Goal: Transaction & Acquisition: Purchase product/service

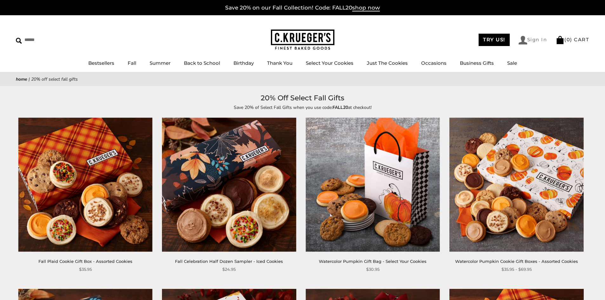
click at [529, 38] on link "Sign In" at bounding box center [532, 40] width 29 height 9
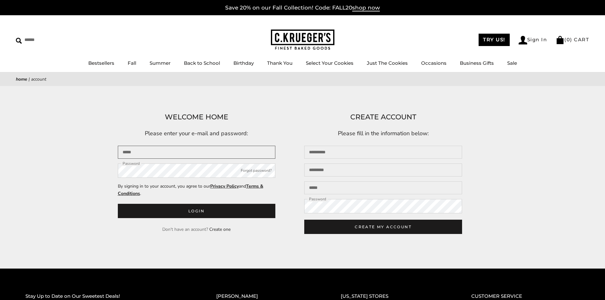
click at [141, 152] on input "Email" at bounding box center [197, 152] width 158 height 13
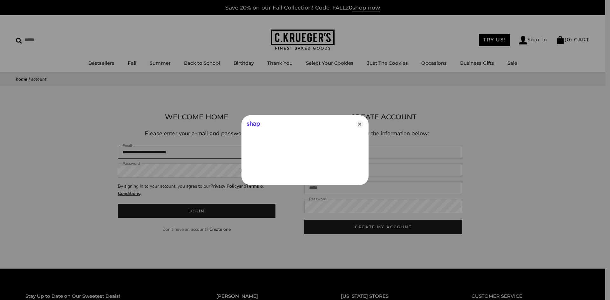
type input "**********"
click at [359, 123] on icon "Close" at bounding box center [360, 124] width 8 height 8
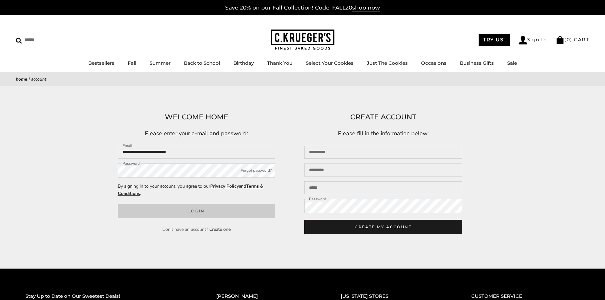
click at [181, 211] on button "Login" at bounding box center [197, 211] width 158 height 14
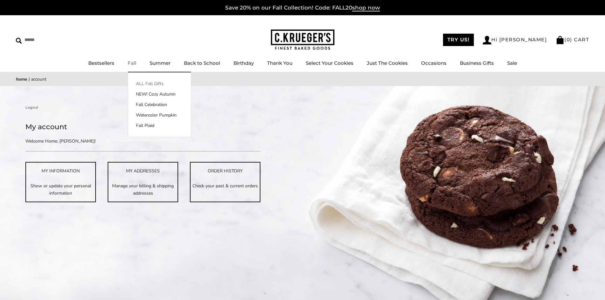
click at [150, 83] on link "ALL Fall Gifts" at bounding box center [159, 83] width 63 height 7
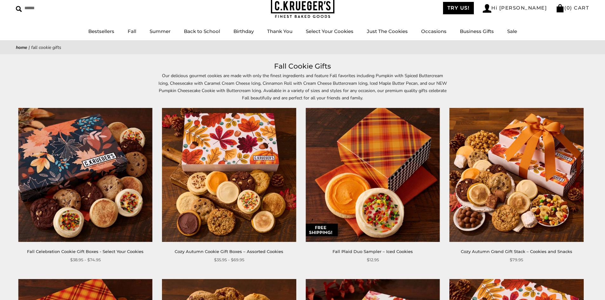
click at [566, 73] on div "Our delicious gourmet cookies are made with only the finest ingredients and fea…" at bounding box center [302, 86] width 605 height 29
click at [521, 87] on div "Our delicious gourmet cookies are made with only the finest ingredients and fea…" at bounding box center [302, 86] width 605 height 29
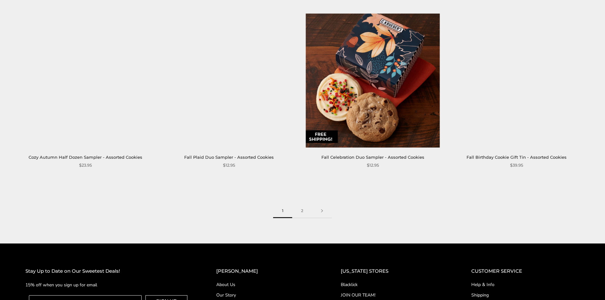
scroll to position [984, 0]
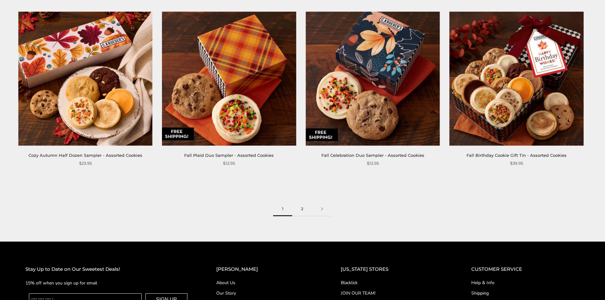
click at [303, 207] on link "2" at bounding box center [302, 209] width 20 height 14
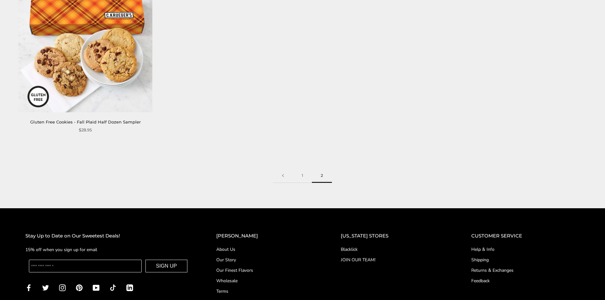
scroll to position [1048, 0]
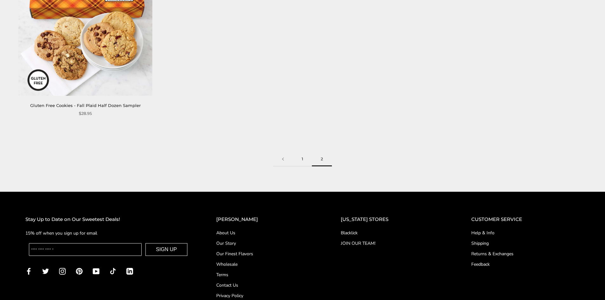
click at [301, 152] on link "1" at bounding box center [302, 159] width 19 height 14
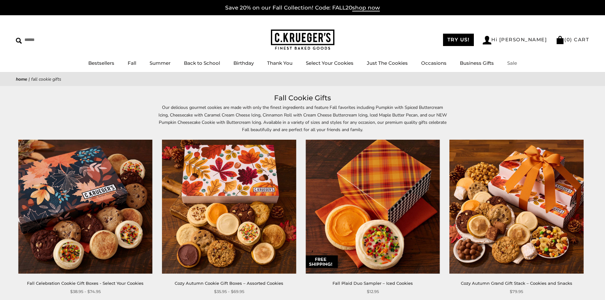
click at [511, 62] on link "Sale" at bounding box center [512, 63] width 10 height 6
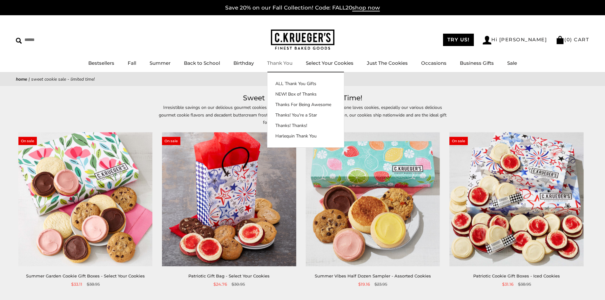
click at [282, 62] on link "Thank You" at bounding box center [279, 63] width 25 height 6
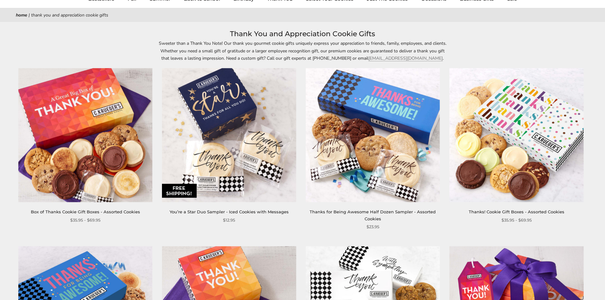
scroll to position [63, 0]
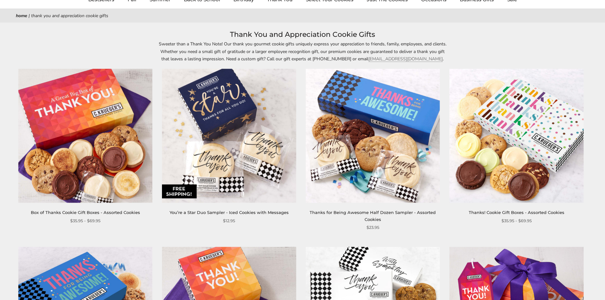
click at [72, 214] on link "Box of Thanks Cookie Gift Boxes - Assorted Cookies" at bounding box center [85, 212] width 109 height 5
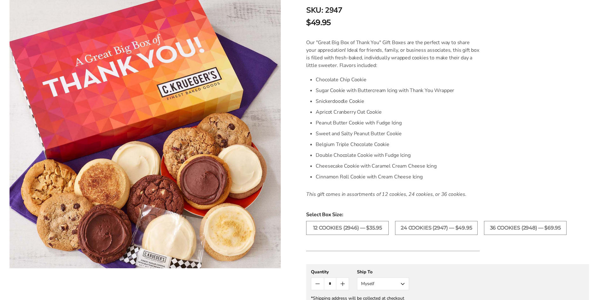
scroll to position [190, 0]
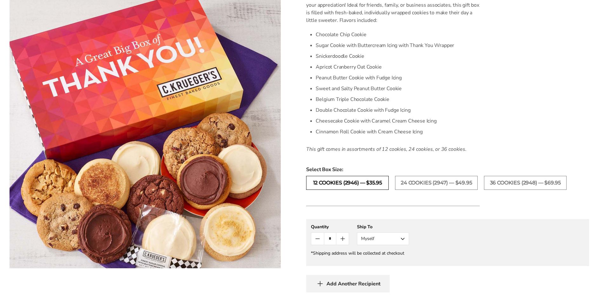
click at [349, 180] on label "12 COOKIES (2946) — $35.95" at bounding box center [347, 183] width 83 height 14
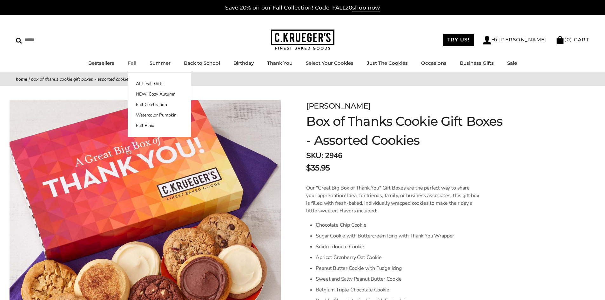
click at [133, 60] on link "Fall" at bounding box center [132, 63] width 9 height 6
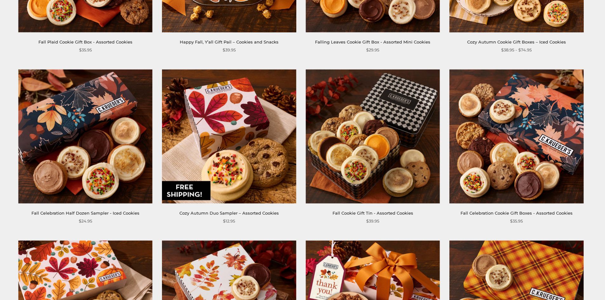
scroll to position [540, 0]
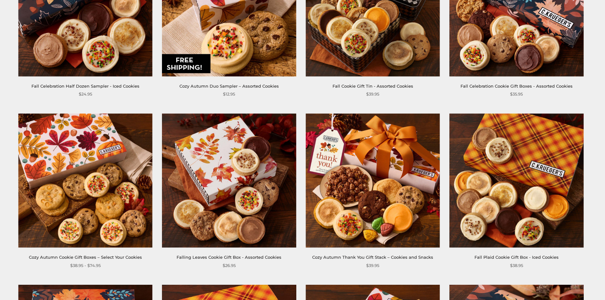
click at [387, 168] on img at bounding box center [373, 181] width 134 height 134
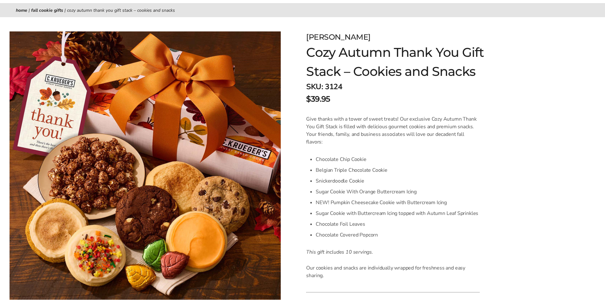
scroll to position [63, 0]
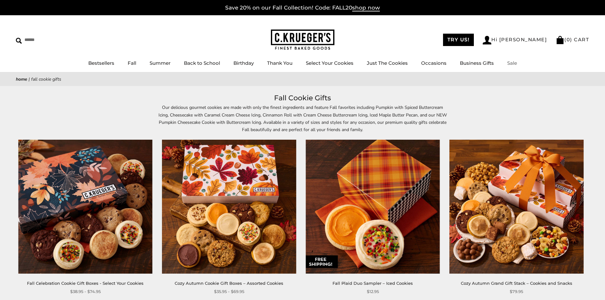
click at [507, 63] on link "Sale" at bounding box center [512, 63] width 10 height 6
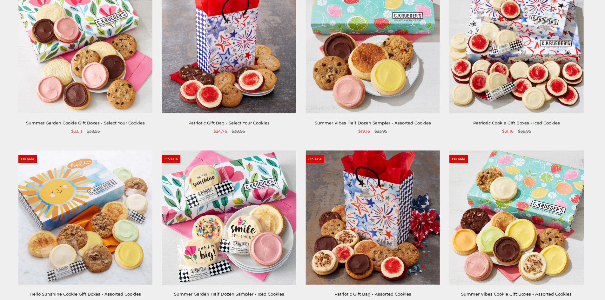
scroll to position [190, 0]
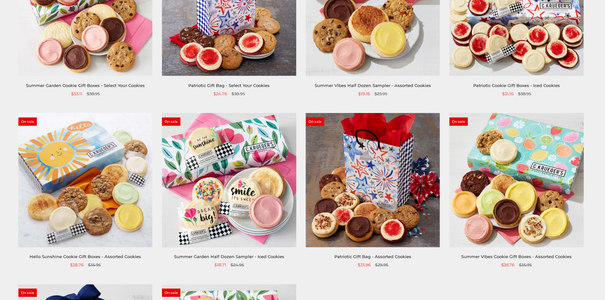
click at [113, 258] on link "Hello Sunshine Cookie Gift Boxes - Assorted Cookies" at bounding box center [85, 256] width 111 height 5
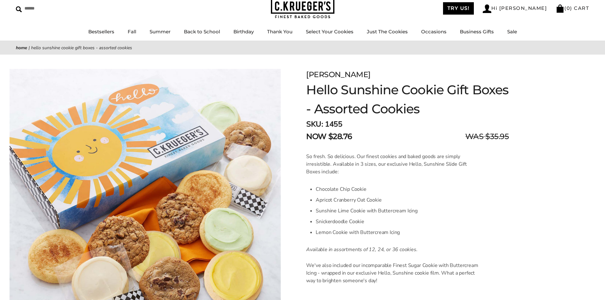
scroll to position [32, 0]
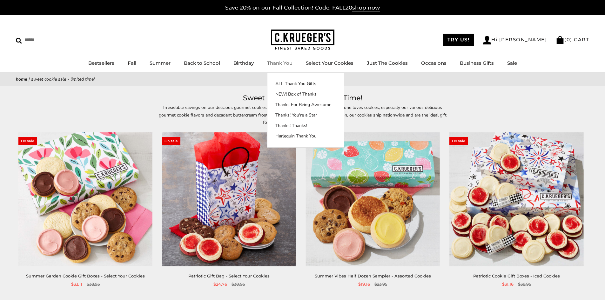
click at [280, 64] on link "Thank You" at bounding box center [279, 63] width 25 height 6
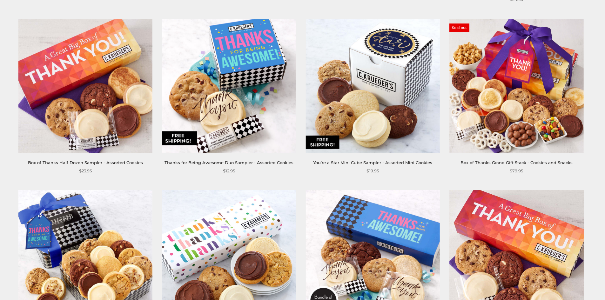
scroll to position [952, 0]
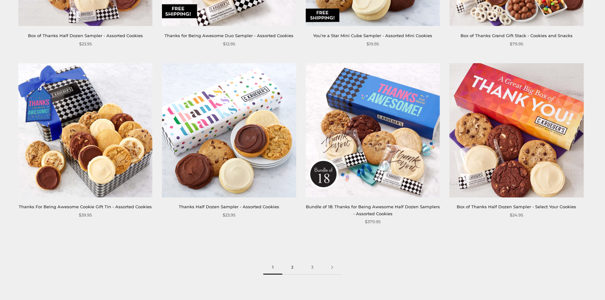
click at [292, 265] on link "2" at bounding box center [292, 267] width 20 height 14
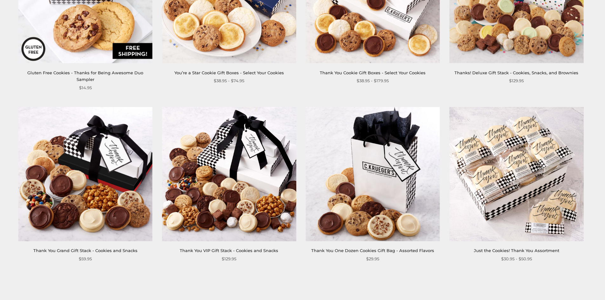
scroll to position [984, 0]
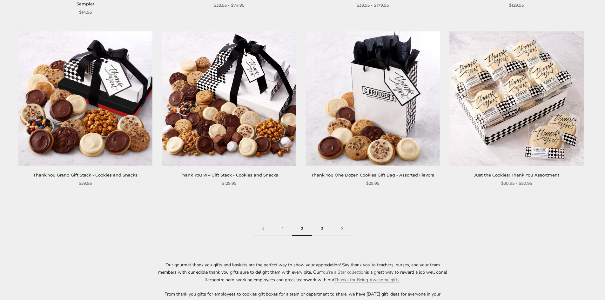
click at [323, 222] on link "3" at bounding box center [322, 229] width 20 height 14
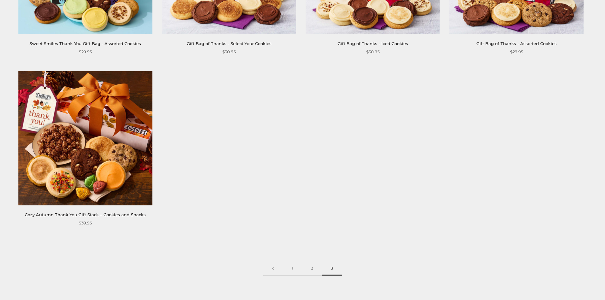
scroll to position [286, 0]
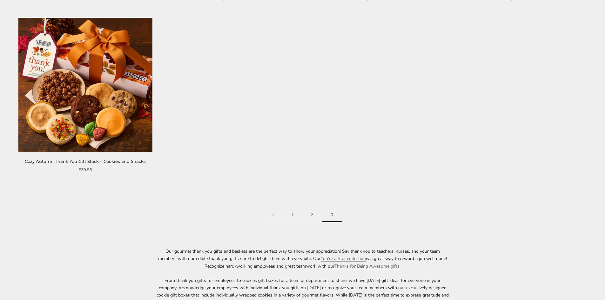
click at [310, 215] on link "2" at bounding box center [312, 215] width 20 height 14
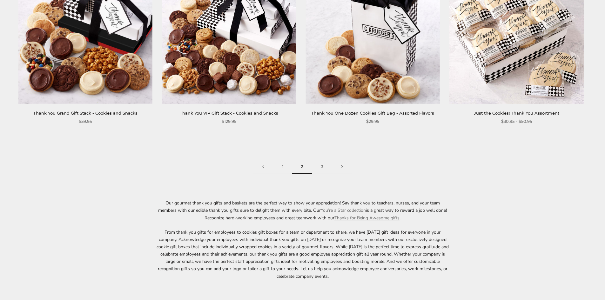
scroll to position [1048, 0]
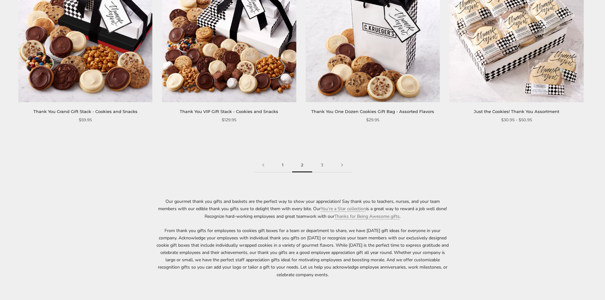
click at [280, 158] on link "1" at bounding box center [282, 165] width 19 height 14
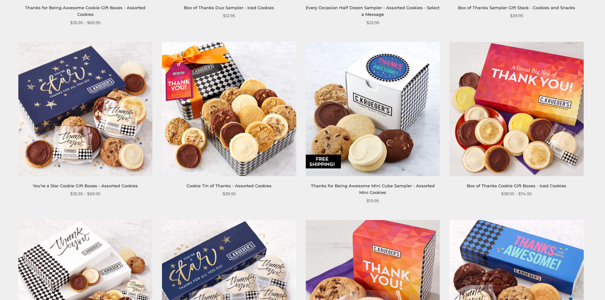
scroll to position [444, 0]
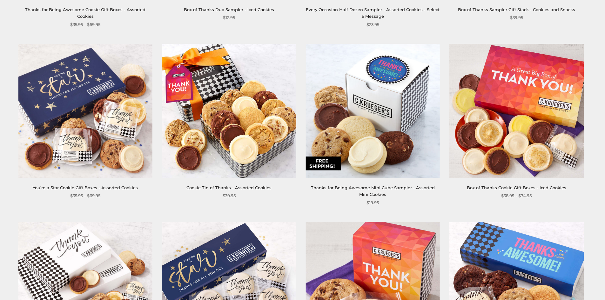
click at [238, 160] on img at bounding box center [229, 111] width 134 height 134
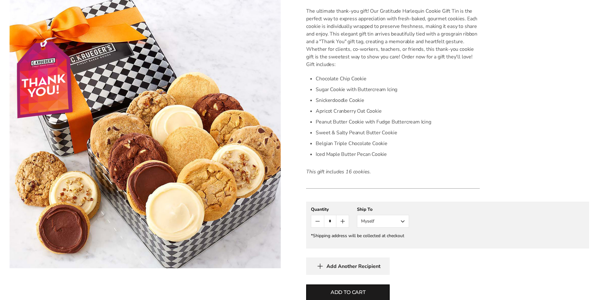
scroll to position [190, 0]
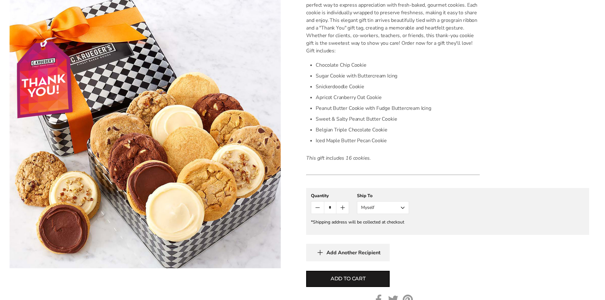
drag, startPoint x: 329, startPoint y: 254, endPoint x: 223, endPoint y: 299, distance: 115.9
click at [329, 254] on span "Add Another Recipient" at bounding box center [353, 253] width 54 height 6
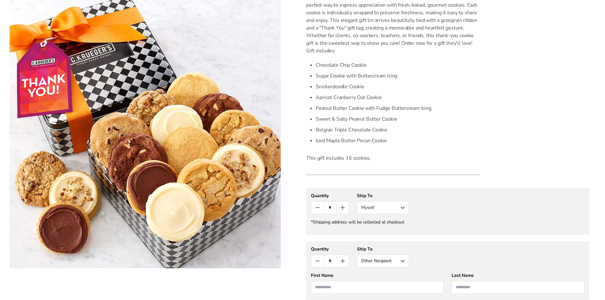
scroll to position [214, 0]
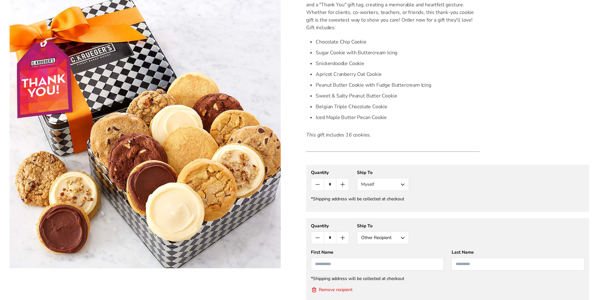
click at [403, 238] on button "Other Recipient" at bounding box center [383, 237] width 52 height 13
click at [374, 260] on button "Other Recipient" at bounding box center [382, 261] width 51 height 11
click at [322, 266] on input "First Name" at bounding box center [377, 264] width 133 height 13
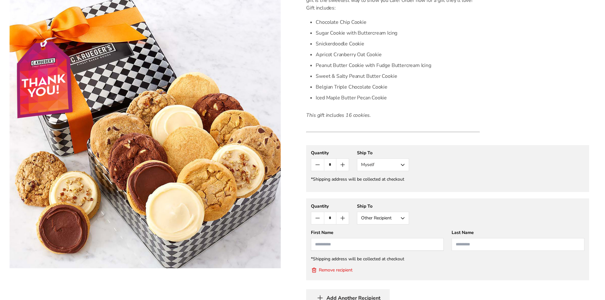
scroll to position [277, 0]
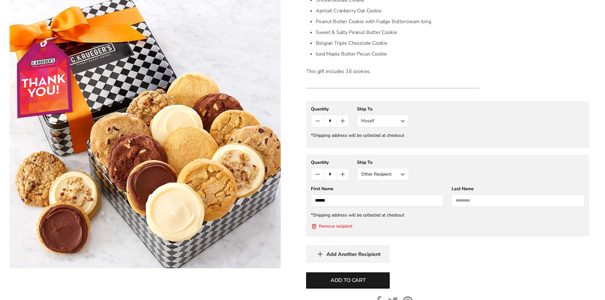
type input "*****"
click at [467, 203] on input "Last Name" at bounding box center [517, 200] width 133 height 13
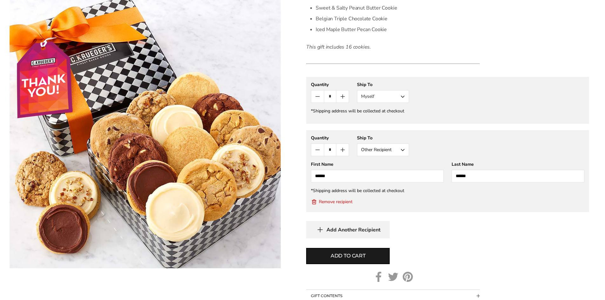
scroll to position [341, 0]
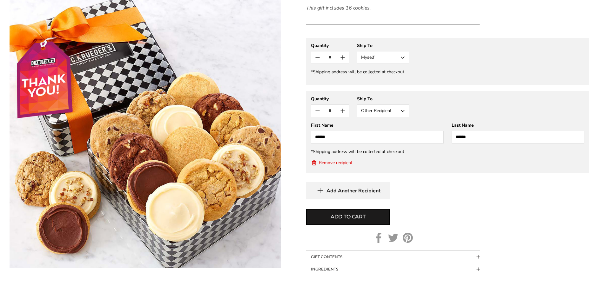
type input "******"
click at [336, 132] on div "First Name *****" at bounding box center [377, 132] width 133 height 21
click at [337, 136] on input "*****" at bounding box center [377, 137] width 133 height 13
type input "*"
click at [486, 139] on input "******" at bounding box center [517, 137] width 133 height 13
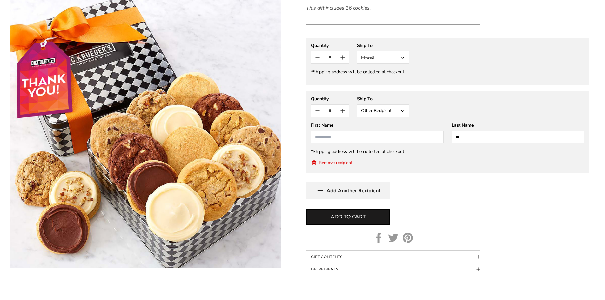
type input "*"
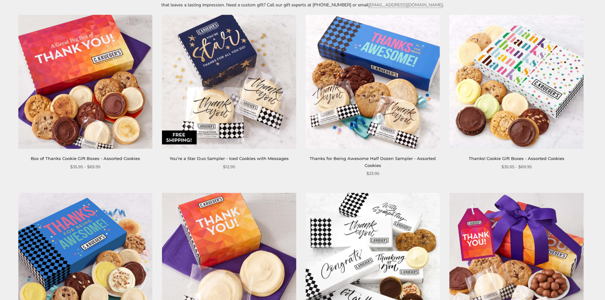
scroll to position [95, 0]
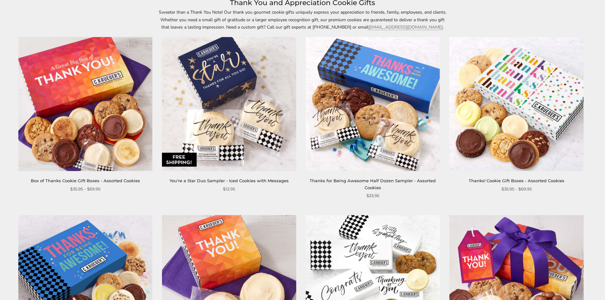
click at [92, 116] on img at bounding box center [85, 104] width 134 height 134
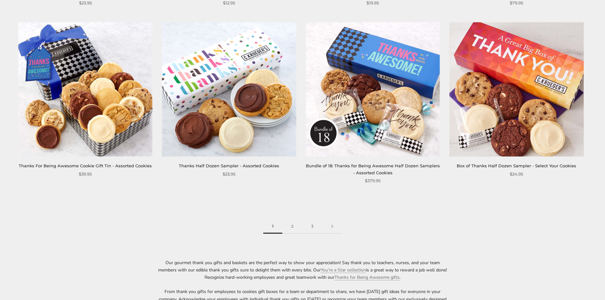
scroll to position [1079, 0]
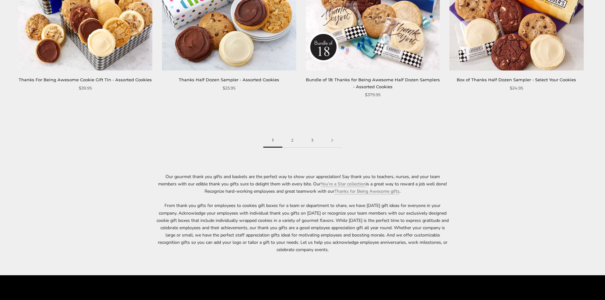
click at [313, 141] on link "3" at bounding box center [312, 140] width 20 height 14
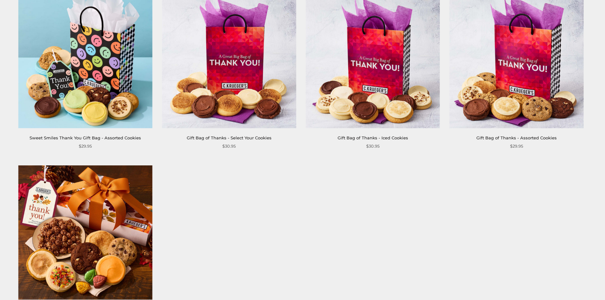
scroll to position [127, 0]
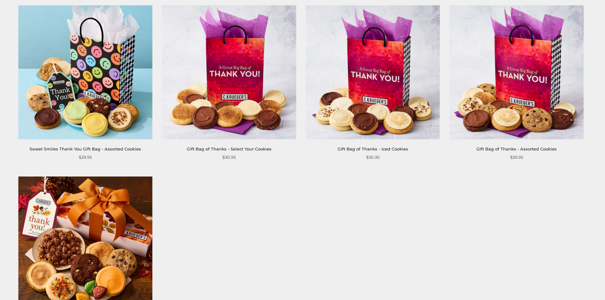
click at [540, 147] on link "Gift Bag of Thanks - Assorted Cookies" at bounding box center [516, 148] width 80 height 5
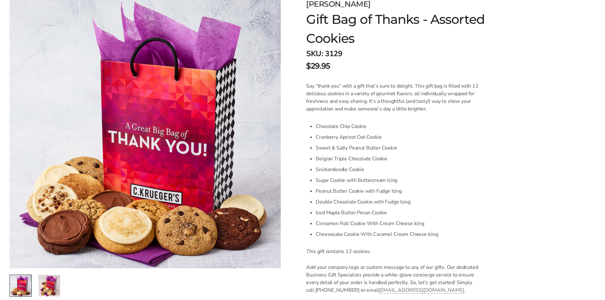
scroll to position [95, 0]
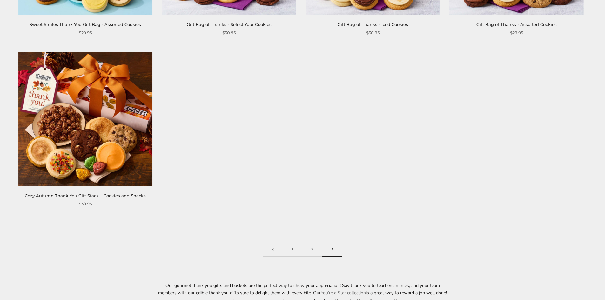
scroll to position [254, 0]
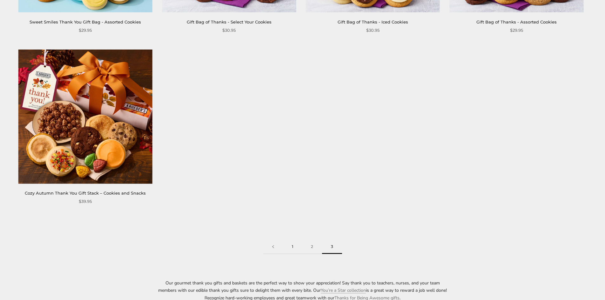
click at [292, 247] on link "1" at bounding box center [292, 247] width 19 height 14
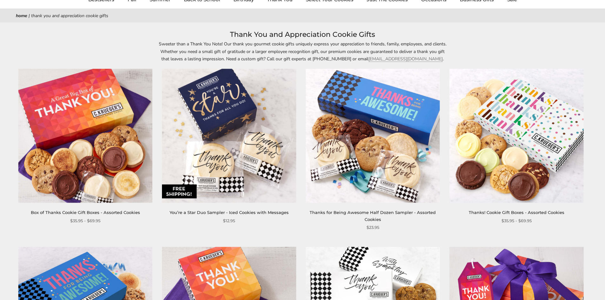
drag, startPoint x: 85, startPoint y: 152, endPoint x: 173, endPoint y: 203, distance: 101.2
click at [85, 152] on img at bounding box center [85, 136] width 134 height 134
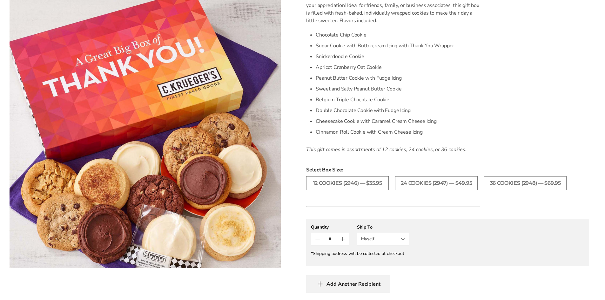
scroll to position [190, 0]
drag, startPoint x: 338, startPoint y: 187, endPoint x: 332, endPoint y: 182, distance: 7.2
click at [337, 186] on label "12 COOKIES (2946) — $35.95" at bounding box center [347, 183] width 83 height 14
click at [332, 182] on label "12 COOKIES (2946) — $35.95" at bounding box center [347, 183] width 83 height 14
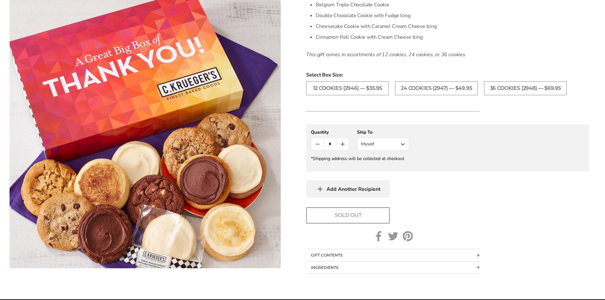
scroll to position [286, 0]
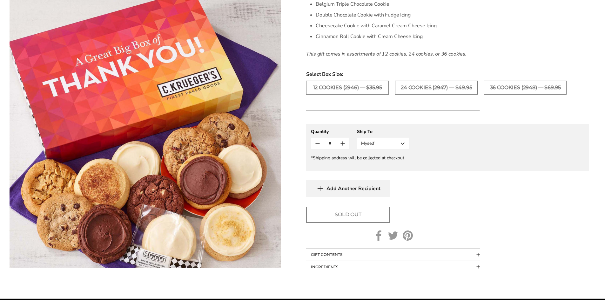
click at [338, 189] on span "Add Another Recipient" at bounding box center [353, 188] width 54 height 6
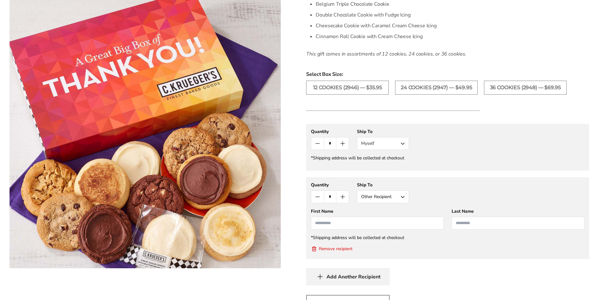
click at [324, 223] on input "First Name" at bounding box center [377, 223] width 133 height 13
type input "*****"
click at [466, 226] on input "Last Name" at bounding box center [517, 223] width 133 height 13
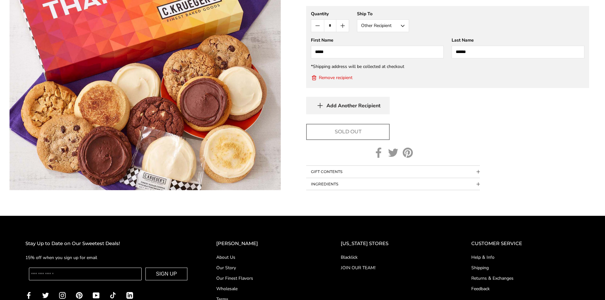
scroll to position [397, 0]
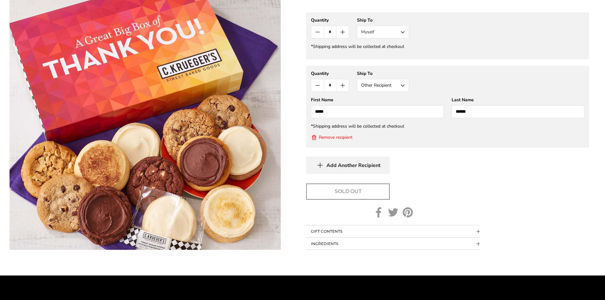
type input "******"
click at [506, 129] on gfm-form "**********" at bounding box center [447, 107] width 283 height 82
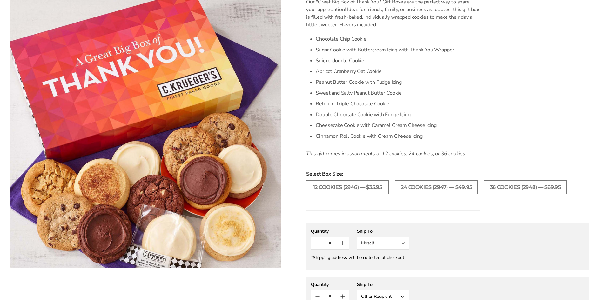
scroll to position [175, 0]
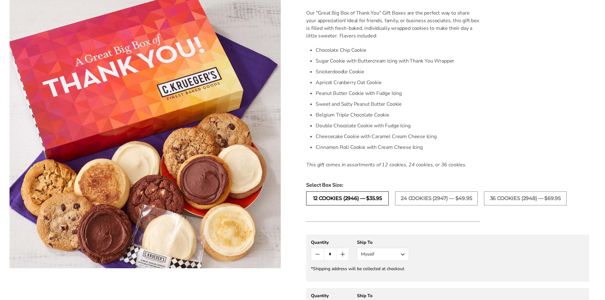
click at [341, 200] on label "12 COOKIES (2946) — $35.95" at bounding box center [347, 198] width 83 height 14
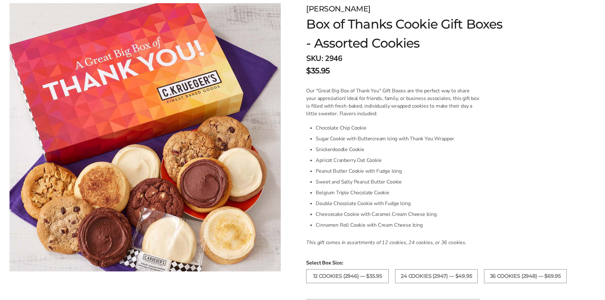
scroll to position [254, 0]
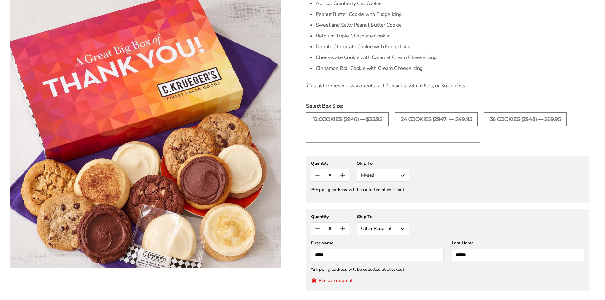
click at [403, 229] on button "Other Recipient" at bounding box center [383, 228] width 52 height 13
click at [384, 253] on button "Other Recipient" at bounding box center [382, 251] width 51 height 11
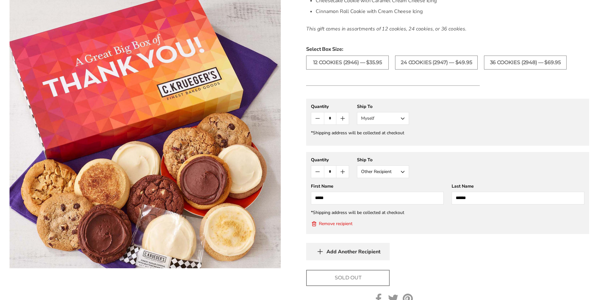
scroll to position [349, 0]
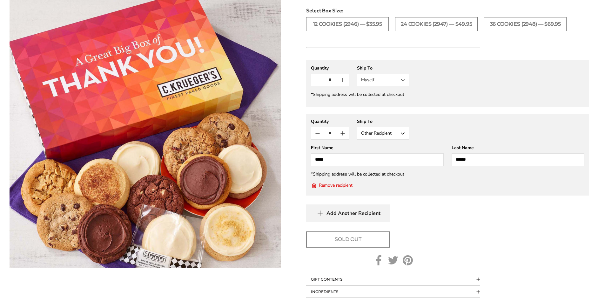
click at [339, 214] on span "Add Another Recipient" at bounding box center [353, 213] width 54 height 6
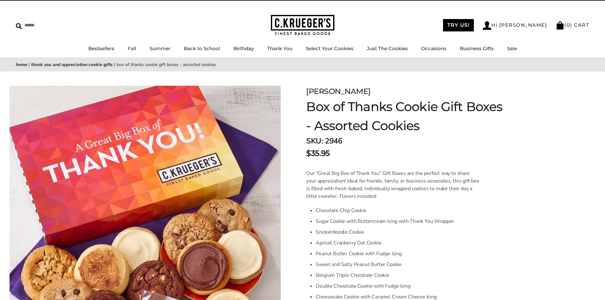
scroll to position [0, 0]
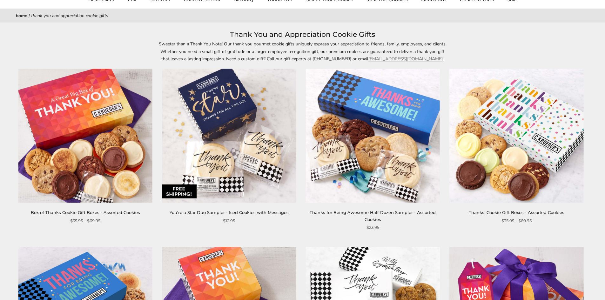
click at [69, 138] on img at bounding box center [85, 136] width 134 height 134
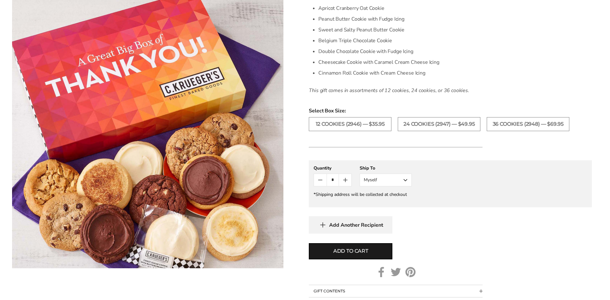
scroll to position [286, 0]
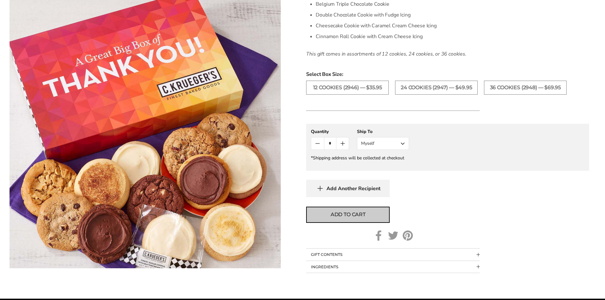
click at [338, 216] on span "Add to cart" at bounding box center [347, 215] width 35 height 8
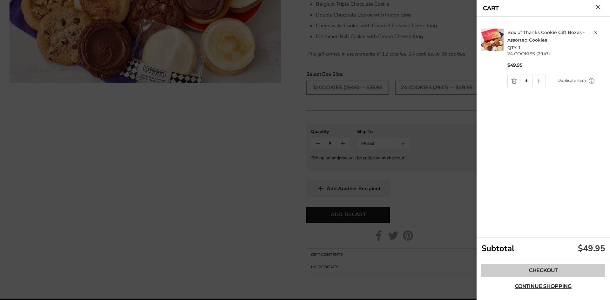
click at [519, 270] on link "Checkout" at bounding box center [543, 270] width 124 height 13
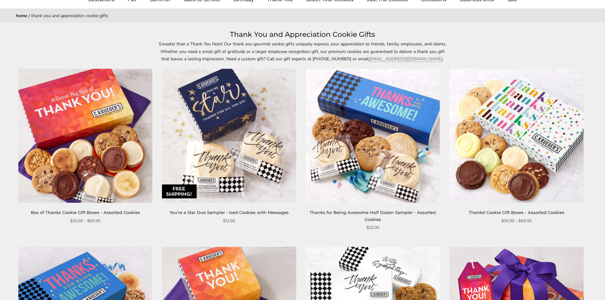
drag, startPoint x: 0, startPoint y: 0, endPoint x: 90, endPoint y: 117, distance: 147.9
click at [90, 117] on img at bounding box center [85, 136] width 134 height 134
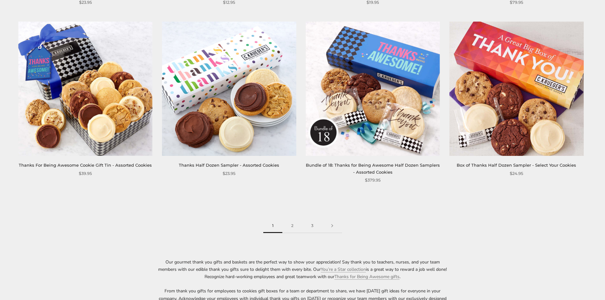
scroll to position [1079, 0]
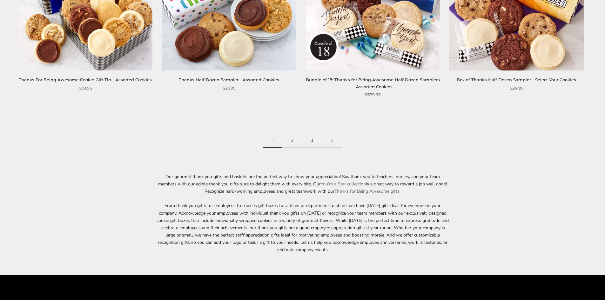
click at [312, 140] on link "3" at bounding box center [312, 140] width 20 height 14
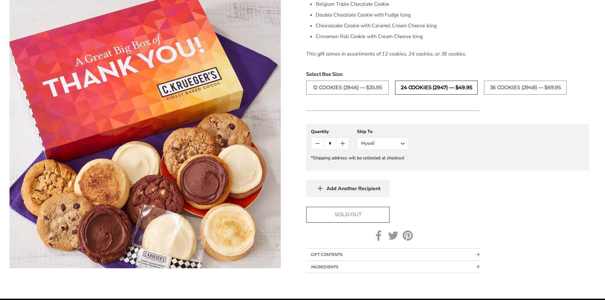
click at [413, 90] on label "24 COOKIES (2947) — $49.95" at bounding box center [436, 88] width 83 height 14
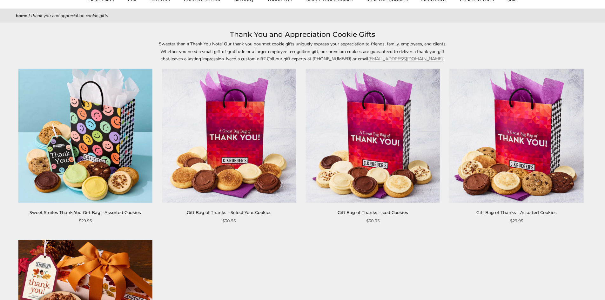
click at [538, 158] on img at bounding box center [516, 136] width 134 height 134
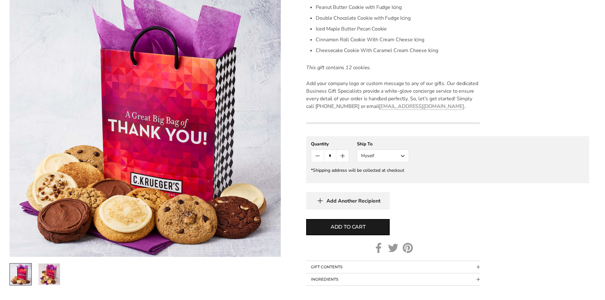
drag, startPoint x: 354, startPoint y: 226, endPoint x: 331, endPoint y: 247, distance: 31.2
click at [354, 226] on span "Add to cart" at bounding box center [347, 227] width 35 height 8
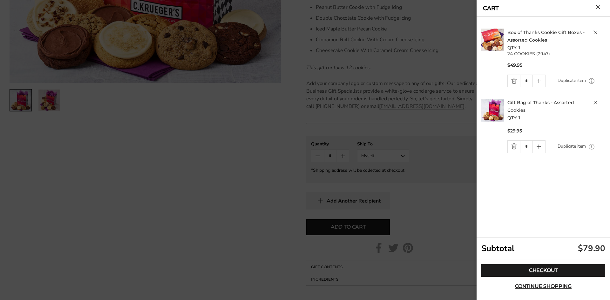
click at [514, 81] on link "Quantity minus button" at bounding box center [513, 81] width 12 height 12
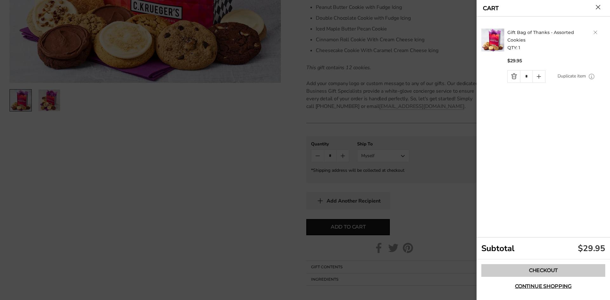
click at [539, 269] on link "Checkout" at bounding box center [543, 270] width 124 height 13
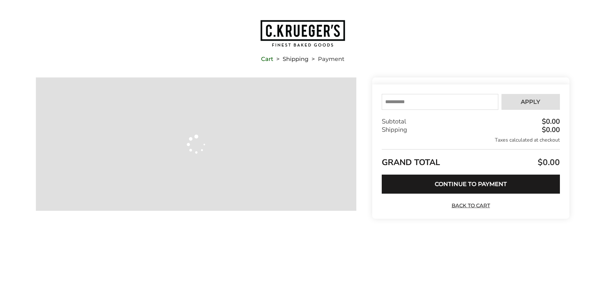
type input "**********"
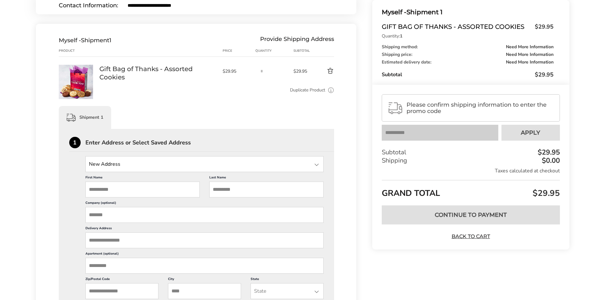
scroll to position [95, 0]
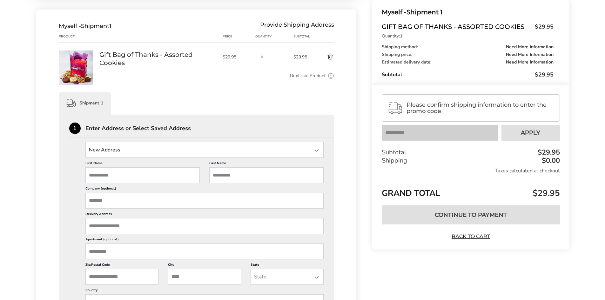
click at [110, 150] on input "State" at bounding box center [204, 150] width 238 height 16
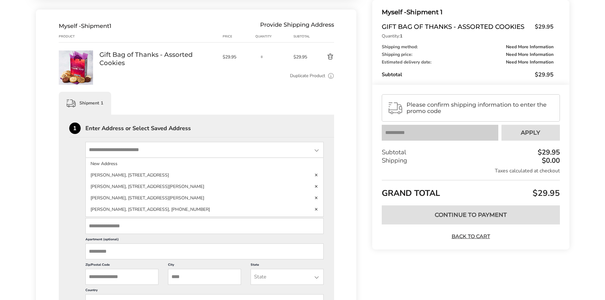
click at [179, 148] on input "State" at bounding box center [204, 150] width 238 height 16
click at [336, 195] on div "Myself - Shipment 1 Provide Shipping Address Product Price Quantity Subtotal 1 …" at bounding box center [196, 291] width 321 height 562
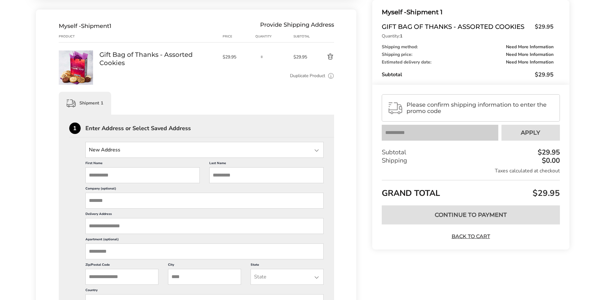
click at [106, 172] on input "First Name" at bounding box center [142, 175] width 114 height 16
type input "*"
type input "*****"
click at [239, 177] on input "Last Name" at bounding box center [266, 175] width 114 height 16
type input "******"
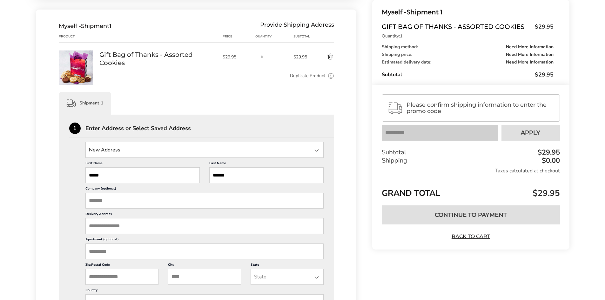
click at [141, 199] on input "Company (optional)" at bounding box center [204, 201] width 238 height 16
type input "*"
type input "**********"
click at [127, 225] on input "Delivery Address" at bounding box center [204, 226] width 238 height 16
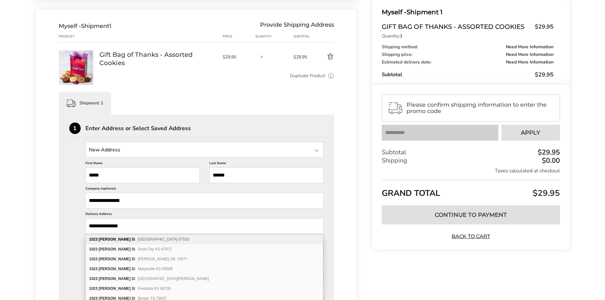
type input "**********"
click at [144, 239] on span "Great Bend KS 67530" at bounding box center [163, 239] width 51 height 4
type input "**********"
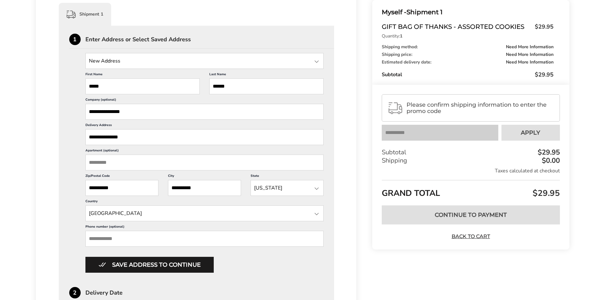
scroll to position [222, 0]
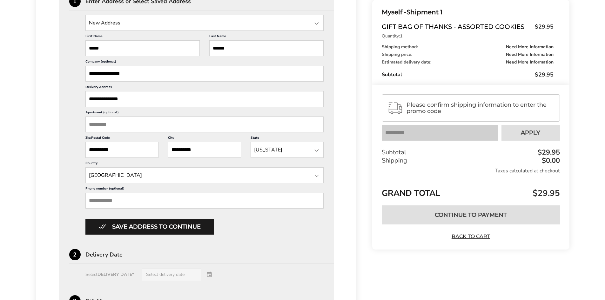
drag, startPoint x: 112, startPoint y: 197, endPoint x: 110, endPoint y: 202, distance: 5.7
click at [112, 197] on input "Phone number (optional)" at bounding box center [204, 201] width 238 height 16
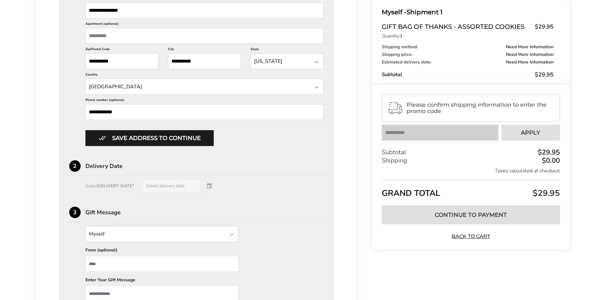
scroll to position [317, 0]
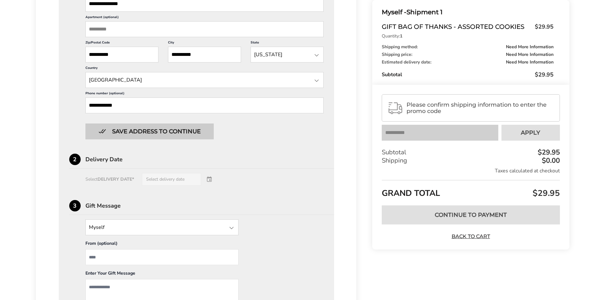
type input "**********"
click at [164, 131] on button "Save address to continue" at bounding box center [149, 131] width 128 height 16
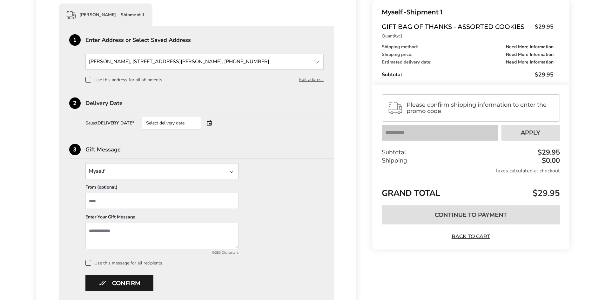
scroll to position [172, 0]
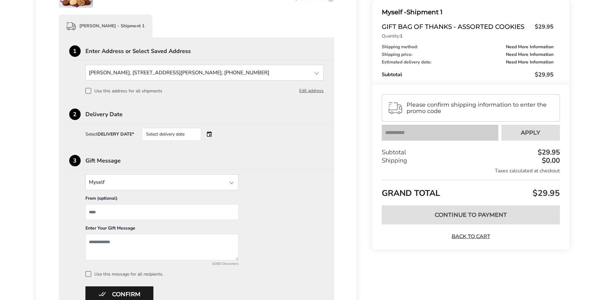
click at [179, 136] on div "Select delivery date" at bounding box center [171, 134] width 59 height 13
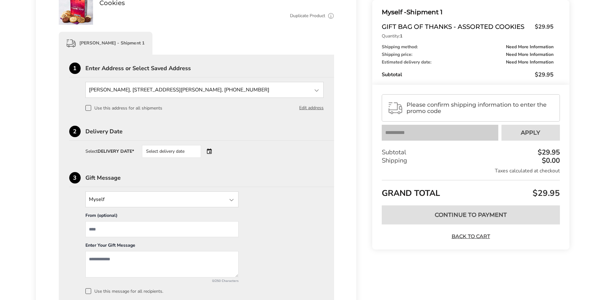
scroll to position [141, 0]
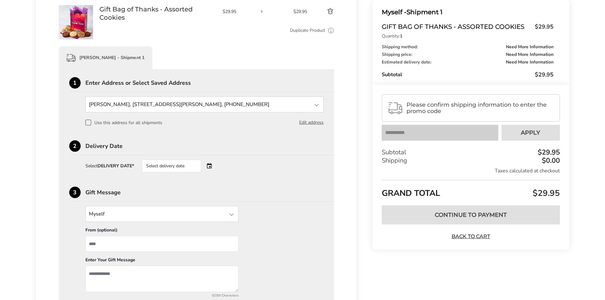
click at [210, 165] on div "Select delivery date" at bounding box center [180, 166] width 77 height 13
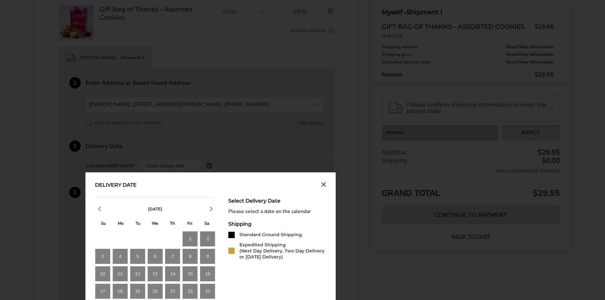
scroll to position [172, 0]
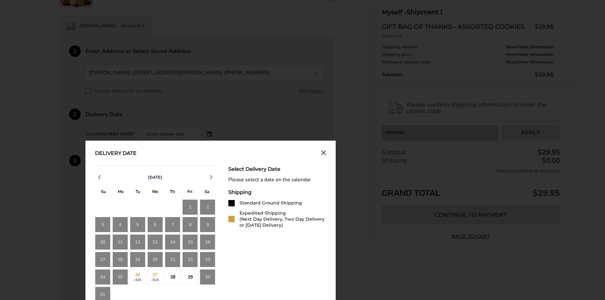
drag, startPoint x: 188, startPoint y: 205, endPoint x: 190, endPoint y: 209, distance: 4.1
click at [188, 205] on div "1" at bounding box center [190, 207] width 16 height 16
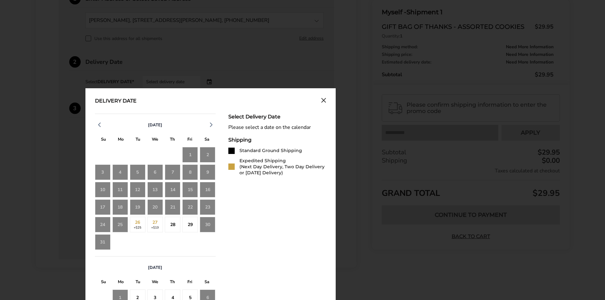
scroll to position [236, 0]
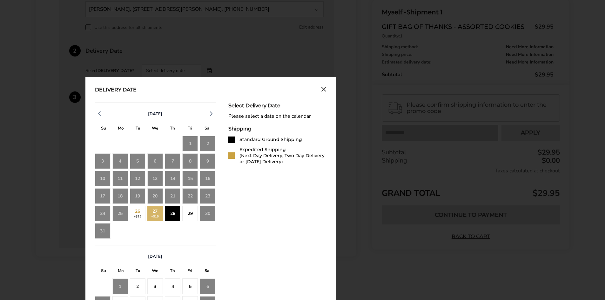
click at [172, 216] on div "28" at bounding box center [173, 214] width 16 height 16
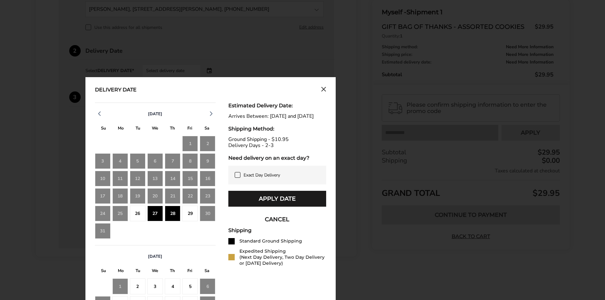
click at [188, 214] on div "29" at bounding box center [190, 214] width 16 height 16
click at [170, 217] on div "28" at bounding box center [173, 214] width 16 height 16
click at [185, 220] on div "29" at bounding box center [190, 214] width 16 height 16
click at [158, 214] on div "27" at bounding box center [155, 214] width 16 height 16
click at [136, 214] on div "26" at bounding box center [138, 214] width 16 height 16
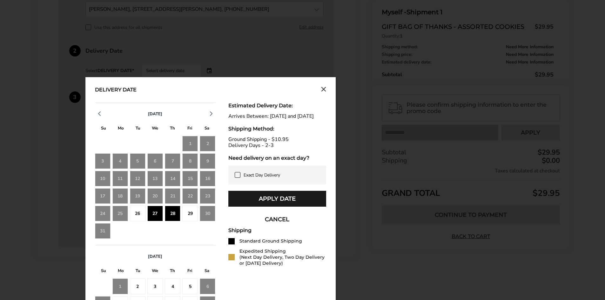
click at [155, 217] on div "27" at bounding box center [155, 214] width 16 height 16
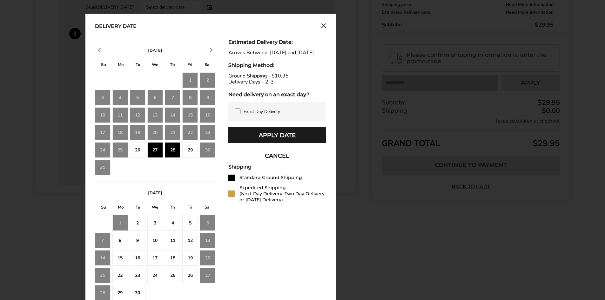
scroll to position [268, 0]
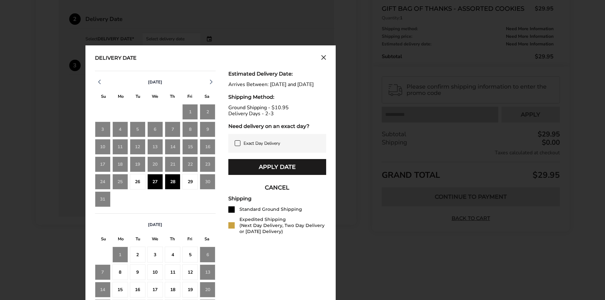
drag, startPoint x: 270, startPoint y: 178, endPoint x: 272, endPoint y: 191, distance: 13.1
click at [270, 175] on button "Apply Date" at bounding box center [277, 167] width 98 height 16
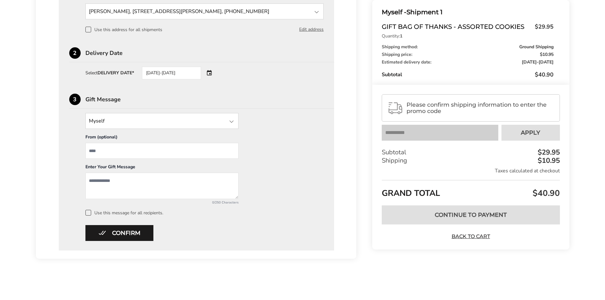
scroll to position [234, 0]
click at [230, 121] on div at bounding box center [232, 122] width 8 height 8
click at [192, 122] on input "State" at bounding box center [161, 121] width 153 height 16
click at [165, 125] on input "State" at bounding box center [161, 121] width 153 height 16
type input "*"
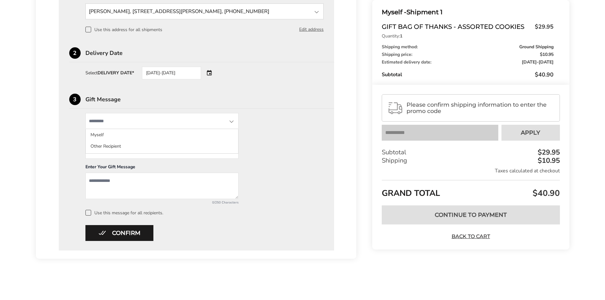
click at [211, 153] on ul "Myself Other Recipient" at bounding box center [161, 141] width 153 height 24
click at [148, 117] on input "State" at bounding box center [161, 121] width 153 height 16
type input "**********"
click at [115, 152] on input "From" at bounding box center [161, 151] width 153 height 16
click at [232, 123] on div at bounding box center [232, 122] width 8 height 8
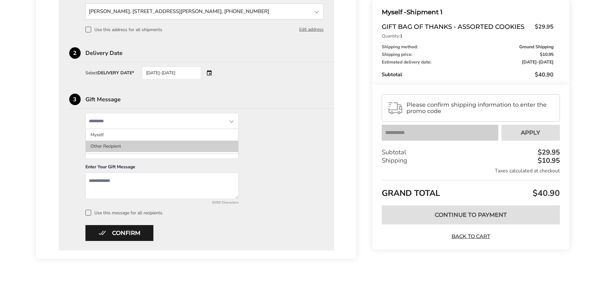
click at [112, 143] on li "Other Recipient" at bounding box center [162, 146] width 152 height 11
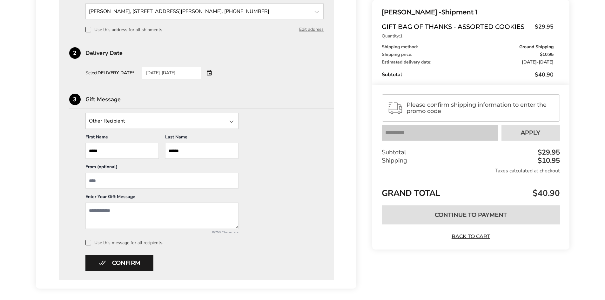
drag, startPoint x: 107, startPoint y: 179, endPoint x: 114, endPoint y: 185, distance: 9.3
click at [107, 179] on input "From" at bounding box center [161, 181] width 153 height 16
type input "*"
type input "**********"
click at [113, 210] on textarea "Add a message" at bounding box center [161, 216] width 153 height 26
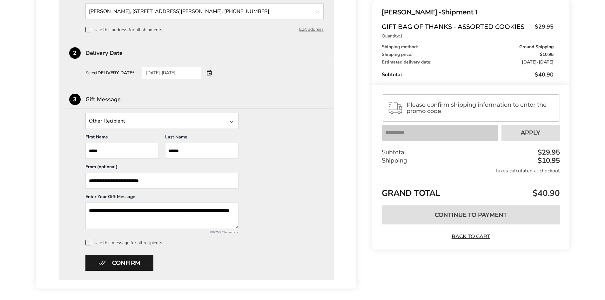
click at [204, 211] on textarea "**********" at bounding box center [161, 216] width 153 height 26
click at [129, 217] on textarea "**********" at bounding box center [161, 216] width 153 height 26
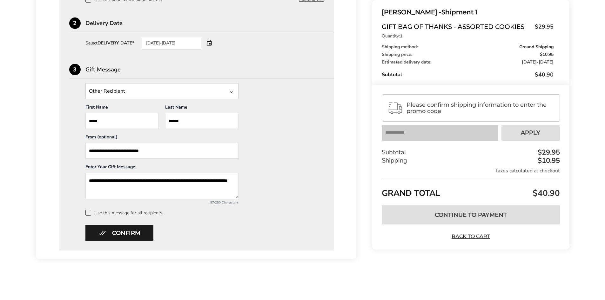
type textarea "**********"
click at [117, 121] on input "*****" at bounding box center [121, 121] width 73 height 16
click at [89, 180] on textarea "**********" at bounding box center [161, 186] width 153 height 26
click at [228, 182] on textarea "**********" at bounding box center [161, 186] width 153 height 26
click at [124, 235] on button "Confirm" at bounding box center [119, 233] width 68 height 16
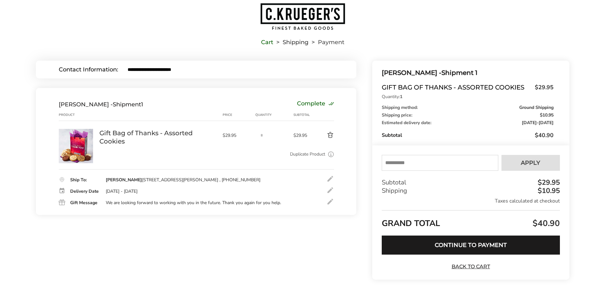
scroll to position [31, 0]
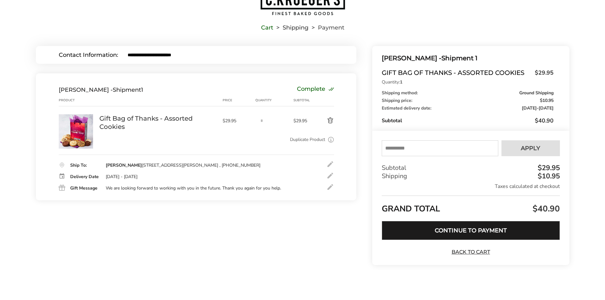
click at [451, 228] on button "Continue to Payment" at bounding box center [471, 230] width 178 height 19
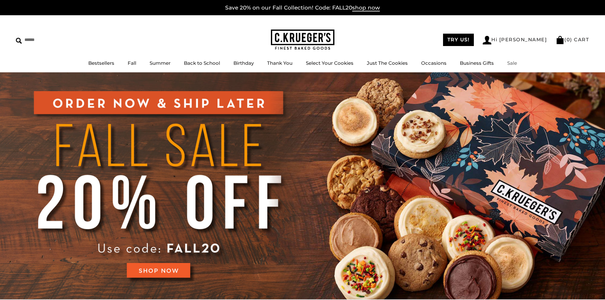
click at [508, 62] on link "Sale" at bounding box center [512, 63] width 10 height 6
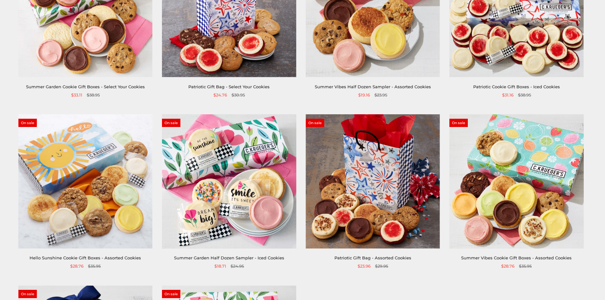
scroll to position [190, 0]
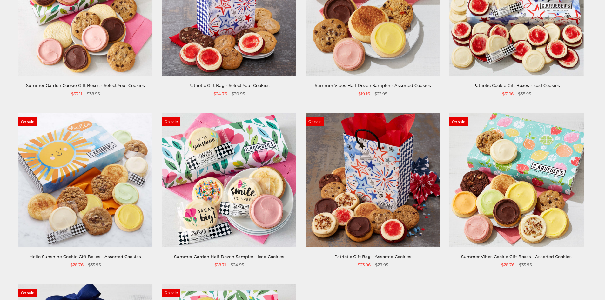
click at [116, 212] on img at bounding box center [85, 180] width 134 height 134
